Goal: Task Accomplishment & Management: Manage account settings

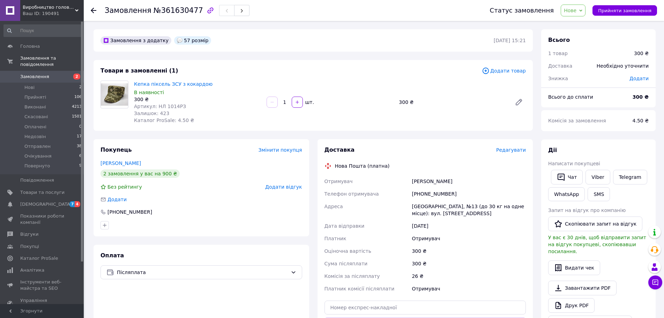
click at [586, 11] on span "Нове" at bounding box center [573, 11] width 25 height 12
click at [586, 22] on li "Прийнято" at bounding box center [578, 24] width 34 height 10
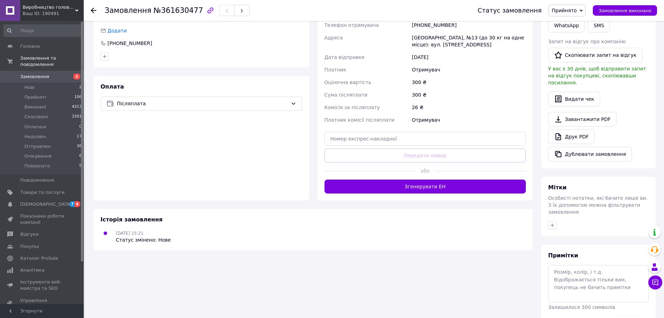
scroll to position [29, 0]
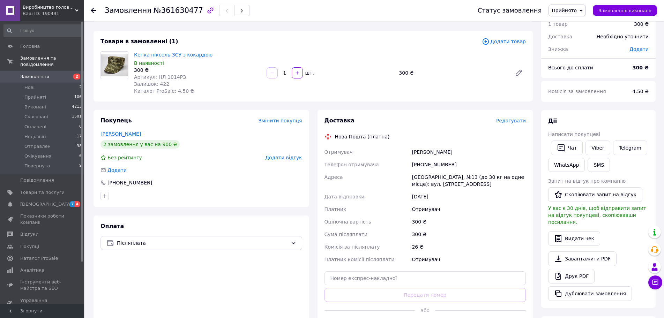
click at [119, 131] on link "Старченко Денис" at bounding box center [121, 134] width 41 height 6
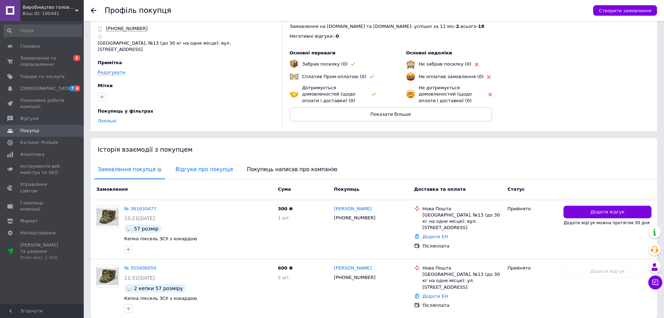
scroll to position [48, 0]
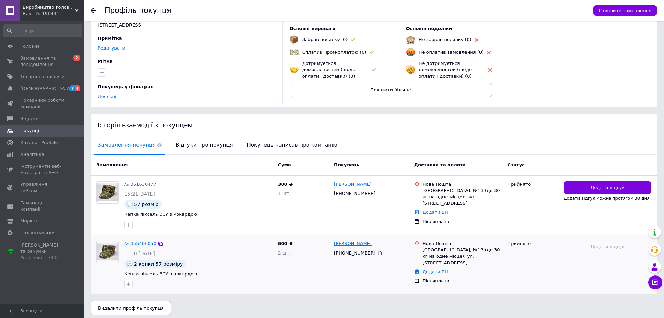
drag, startPoint x: 373, startPoint y: 241, endPoint x: 335, endPoint y: 241, distance: 37.7
click at [335, 241] on div "[PERSON_NAME]" at bounding box center [371, 244] width 76 height 8
click at [352, 283] on div "Денис Старченко +380677654675" at bounding box center [371, 264] width 80 height 53
click at [377, 251] on icon at bounding box center [380, 254] width 6 height 6
drag, startPoint x: 376, startPoint y: 242, endPoint x: 333, endPoint y: 242, distance: 42.6
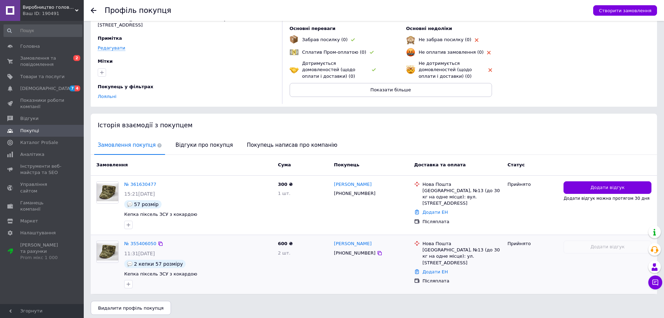
click at [333, 242] on div "Денис Старченко +380677654675" at bounding box center [371, 264] width 80 height 53
copy link "[PERSON_NAME]"
click at [94, 6] on div at bounding box center [98, 10] width 14 height 21
click at [93, 12] on icon at bounding box center [94, 11] width 6 height 6
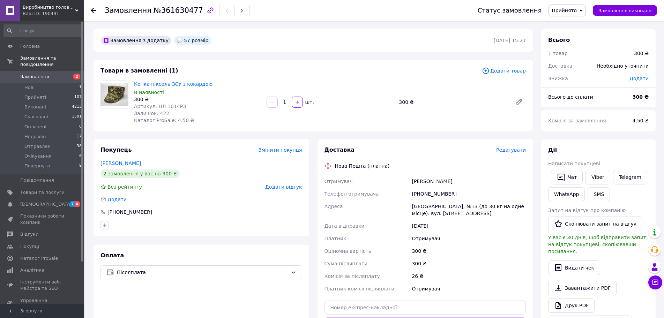
click at [94, 11] on icon at bounding box center [94, 11] width 6 height 6
click at [92, 8] on icon at bounding box center [94, 11] width 6 height 6
click at [36, 74] on span "Замовлення" at bounding box center [34, 77] width 29 height 6
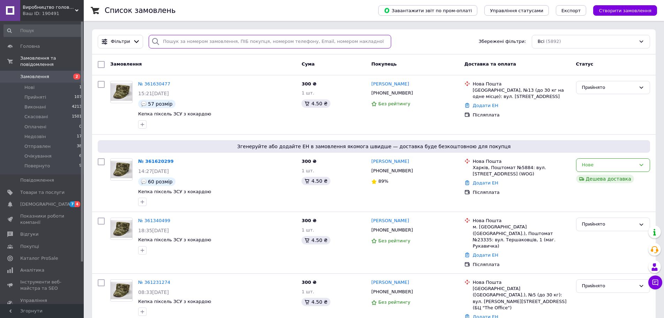
click at [186, 43] on input "search" at bounding box center [270, 42] width 243 height 14
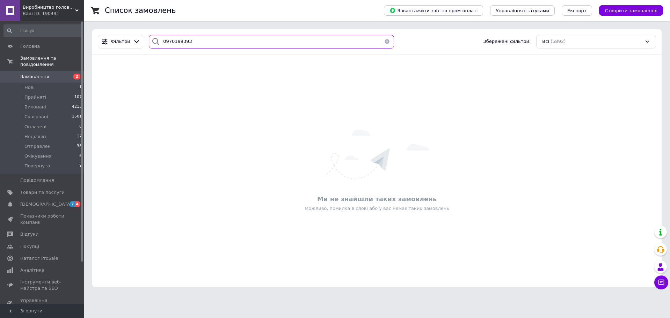
drag, startPoint x: 193, startPoint y: 41, endPoint x: 144, endPoint y: 41, distance: 48.5
click at [146, 41] on div "0970199393" at bounding box center [271, 42] width 250 height 14
type input "0970199393"
drag, startPoint x: 203, startPoint y: 39, endPoint x: 110, endPoint y: 37, distance: 92.9
click at [122, 38] on div "Фільтри 0970199393 Збережені фільтри: Всі (5892)" at bounding box center [377, 42] width 564 height 14
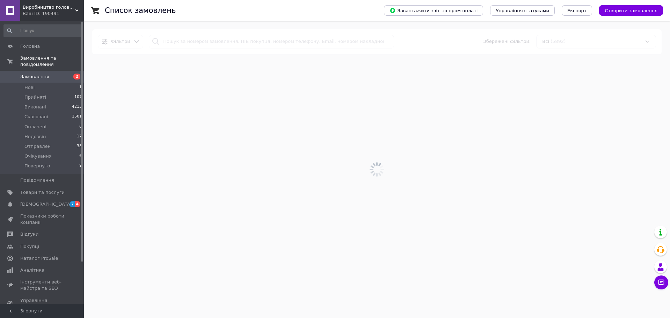
click at [35, 74] on span "Замовлення" at bounding box center [34, 77] width 29 height 6
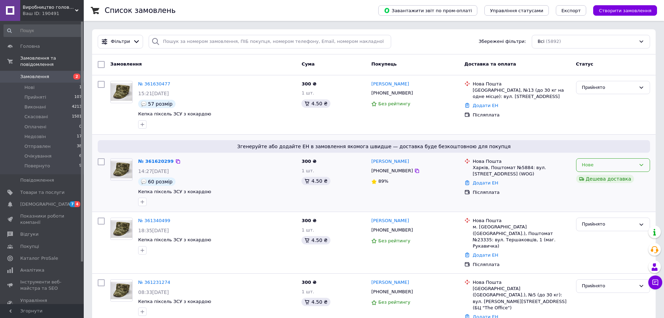
click at [610, 166] on div "Нове" at bounding box center [609, 165] width 54 height 7
click at [600, 178] on li "Прийнято" at bounding box center [613, 180] width 73 height 13
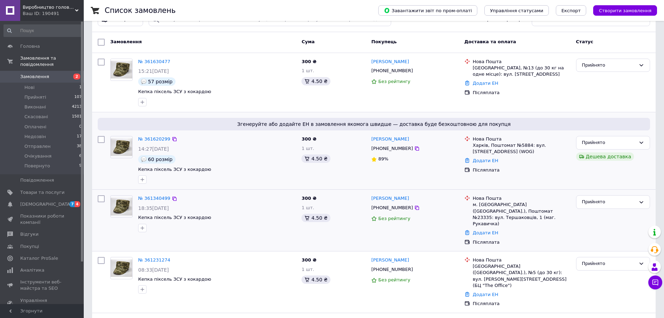
scroll to position [35, 0]
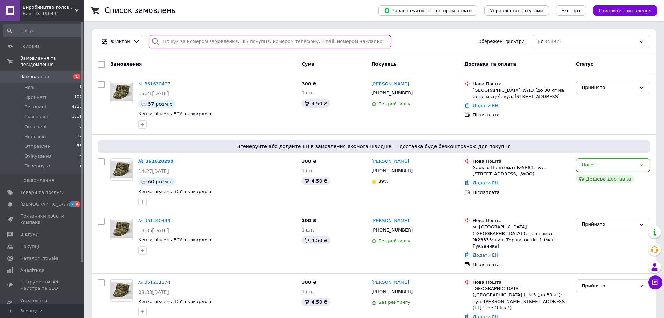
click at [177, 41] on input "search" at bounding box center [270, 42] width 243 height 14
paste input "[PERSON_NAME]"
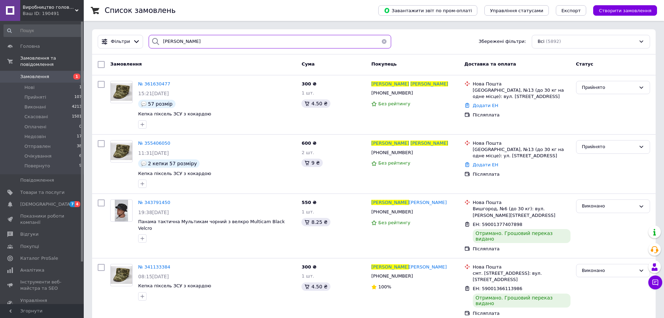
click at [208, 40] on input "[PERSON_NAME]" at bounding box center [270, 42] width 243 height 14
type input "[PERSON_NAME]"
click at [434, 146] on div "Денис Старченко" at bounding box center [415, 144] width 89 height 8
click at [158, 143] on span "№ 355406050" at bounding box center [154, 143] width 32 height 5
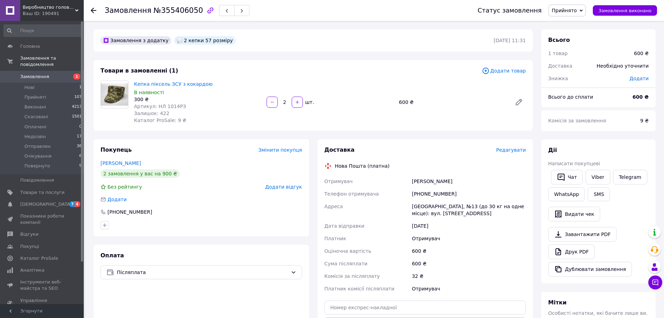
click at [94, 8] on icon at bounding box center [94, 11] width 6 height 6
